Goal: Information Seeking & Learning: Learn about a topic

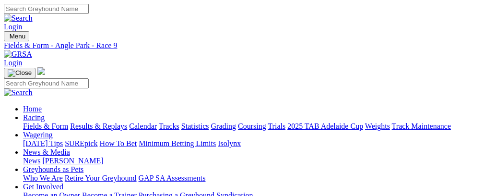
scroll to position [781, 0]
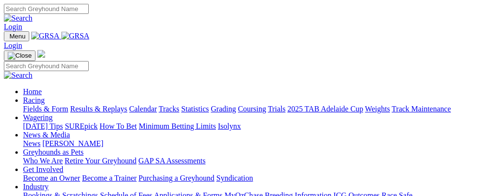
scroll to position [309, 0]
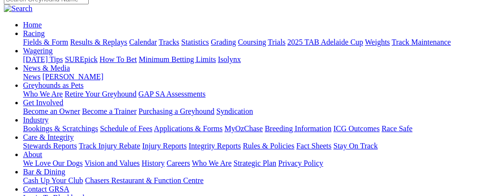
scroll to position [60, 0]
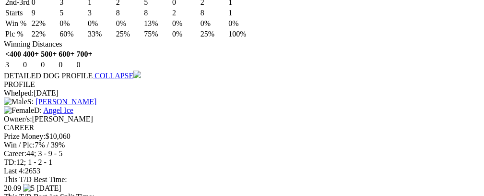
scroll to position [0, 41]
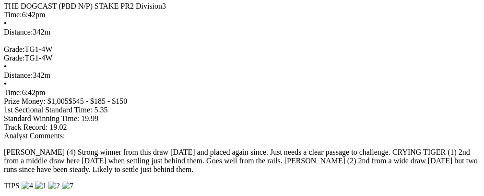
scroll to position [0, 38]
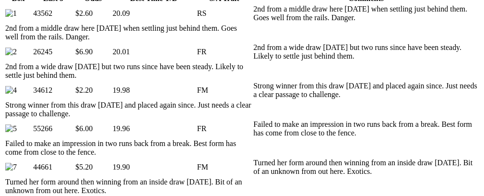
scroll to position [0, 0]
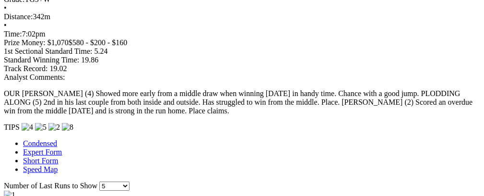
scroll to position [0, 43]
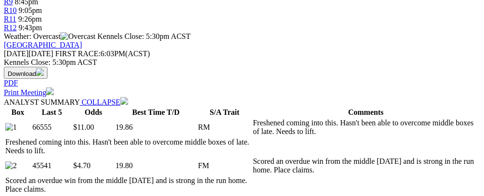
scroll to position [0, 0]
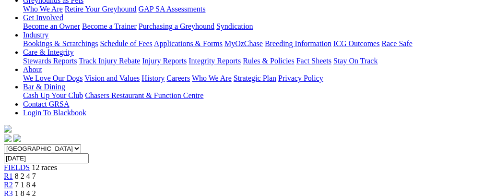
scroll to position [110, 0]
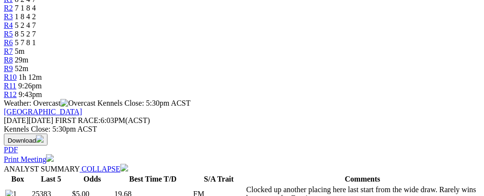
scroll to position [284, 0]
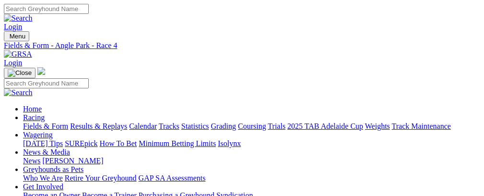
scroll to position [76, 0]
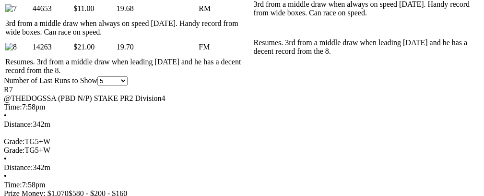
scroll to position [0, 45]
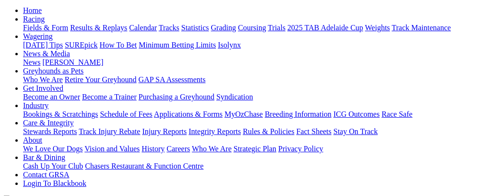
scroll to position [52, 0]
